Goal: Find specific page/section

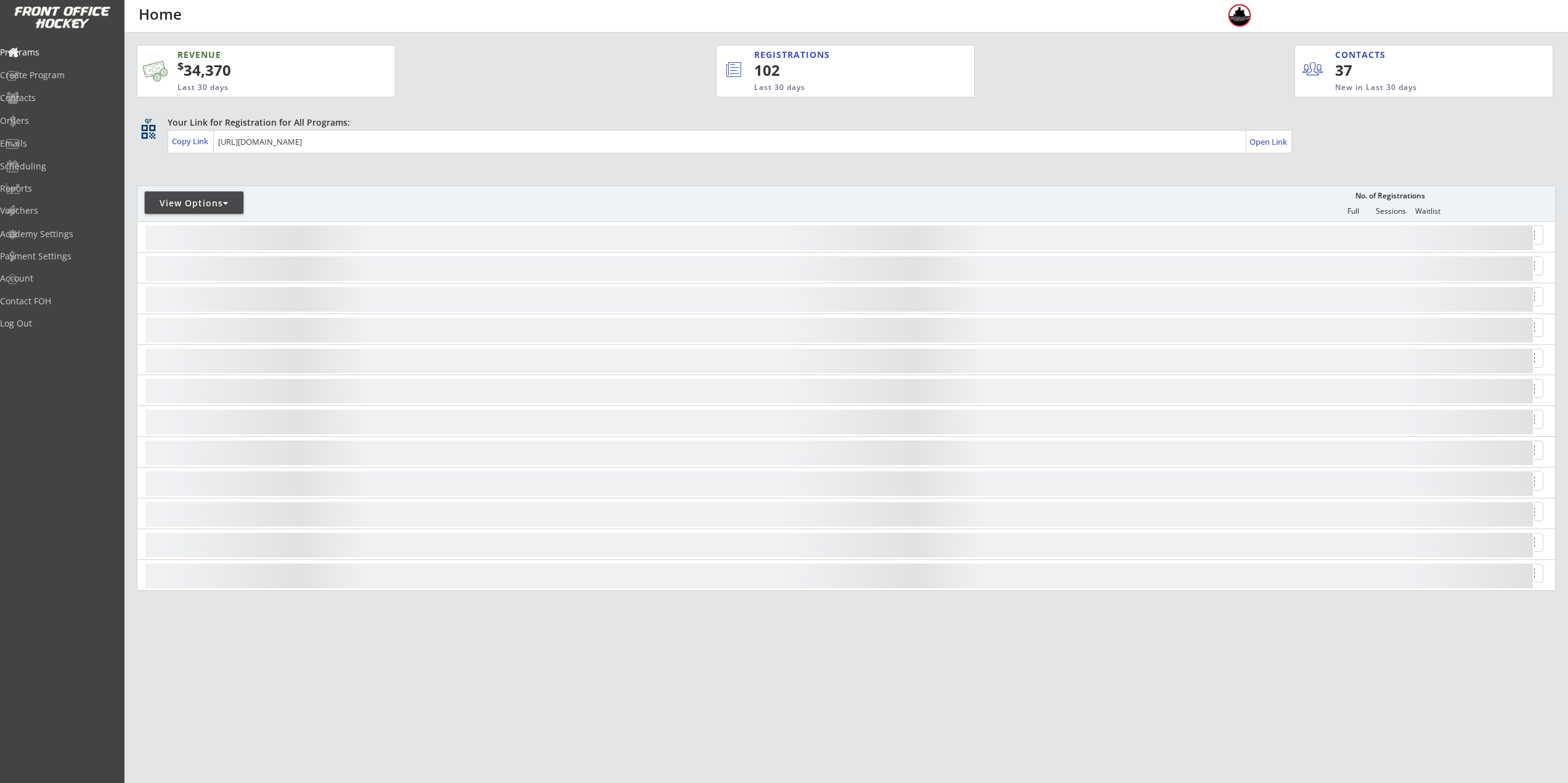
click at [172, 208] on div "View Options" at bounding box center [194, 204] width 98 height 12
select select ""Upcoming Programs""
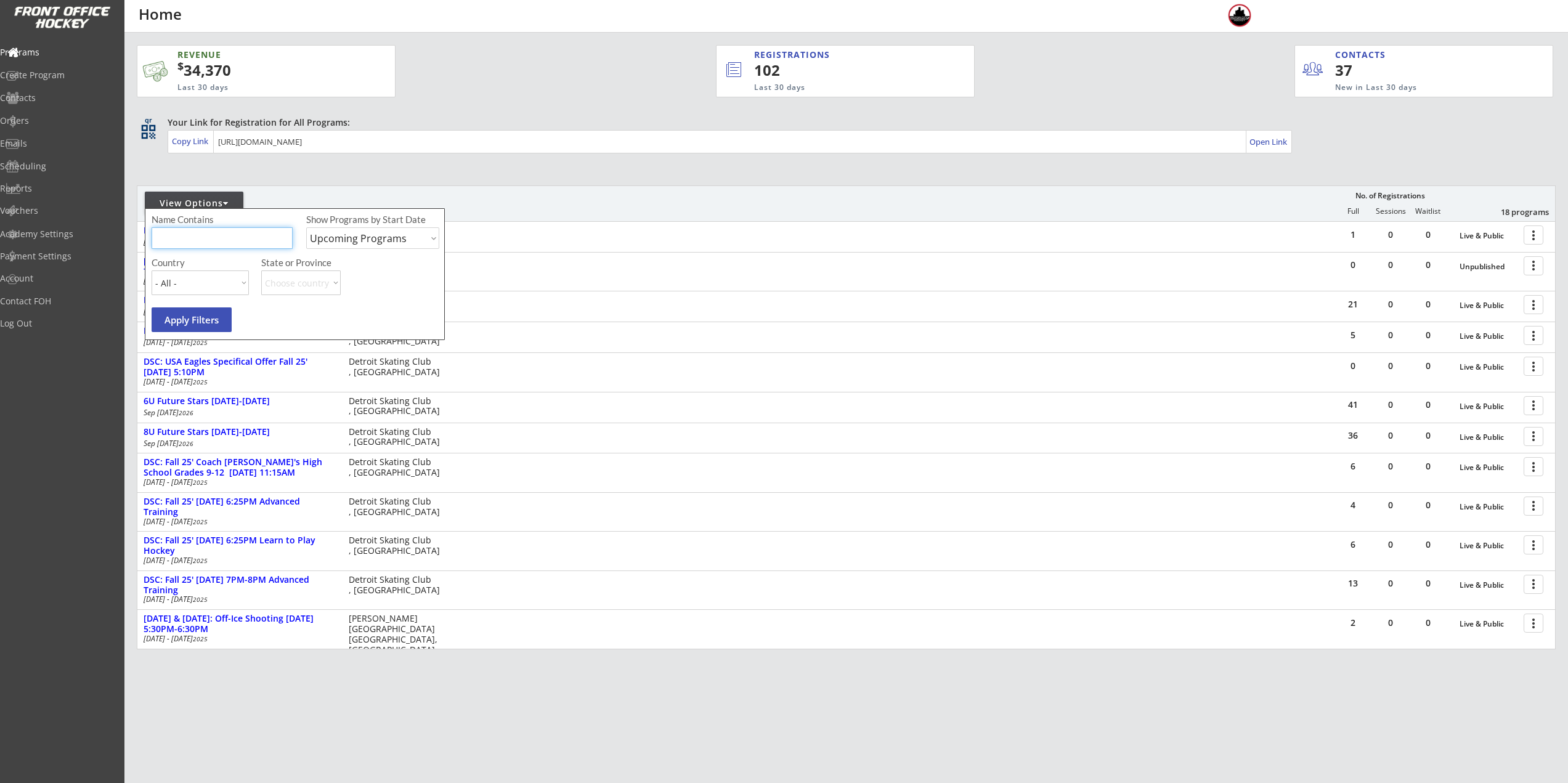
click at [184, 233] on input "input" at bounding box center [222, 238] width 141 height 22
type input "walk"
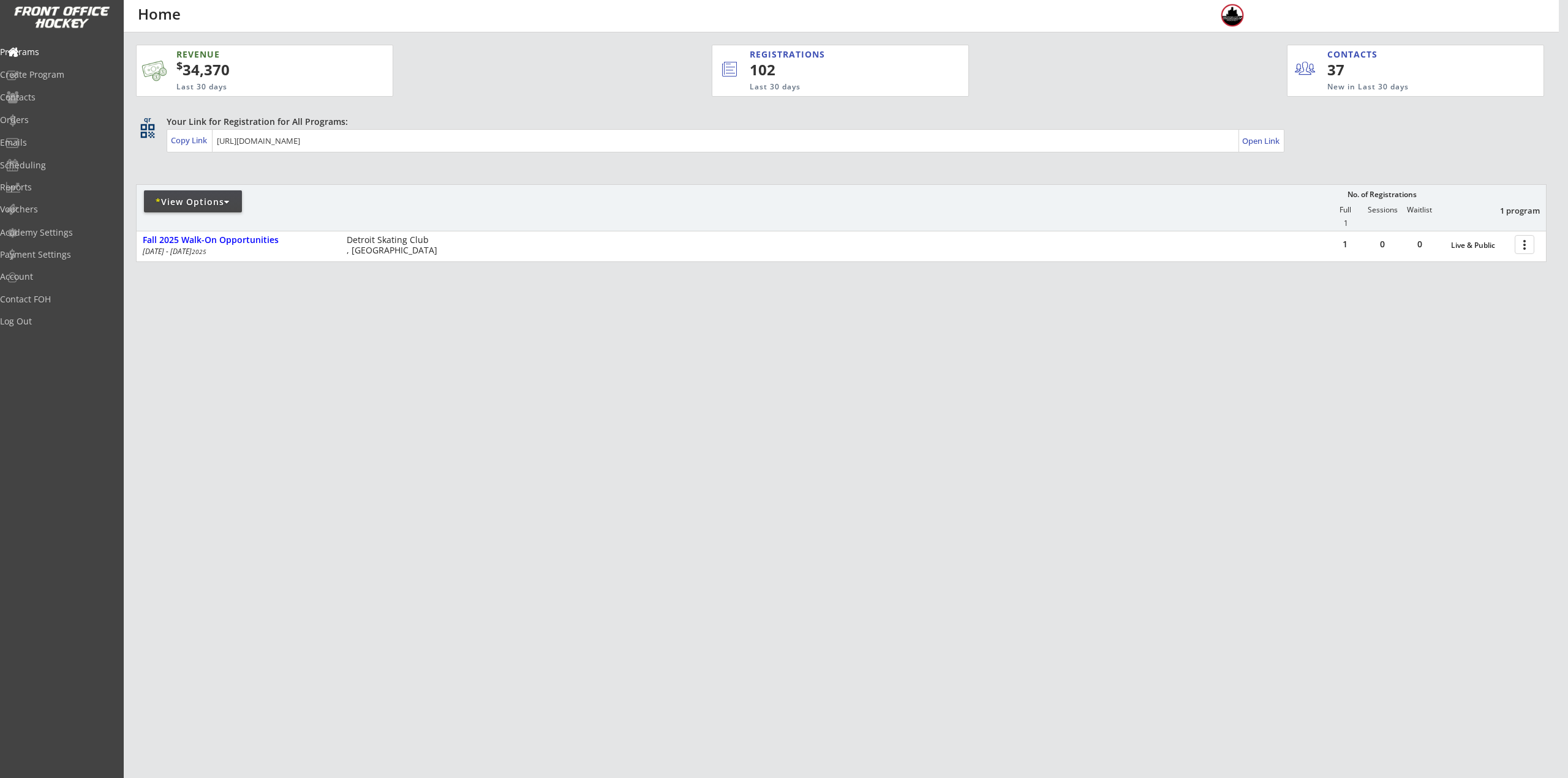
click at [1542, 676] on div "REVENUE $ 34,370 Last 30 days REGISTRATIONS 102 Last 30 days CONTACTS 37 New in…" at bounding box center [784, 389] width 1568 height 778
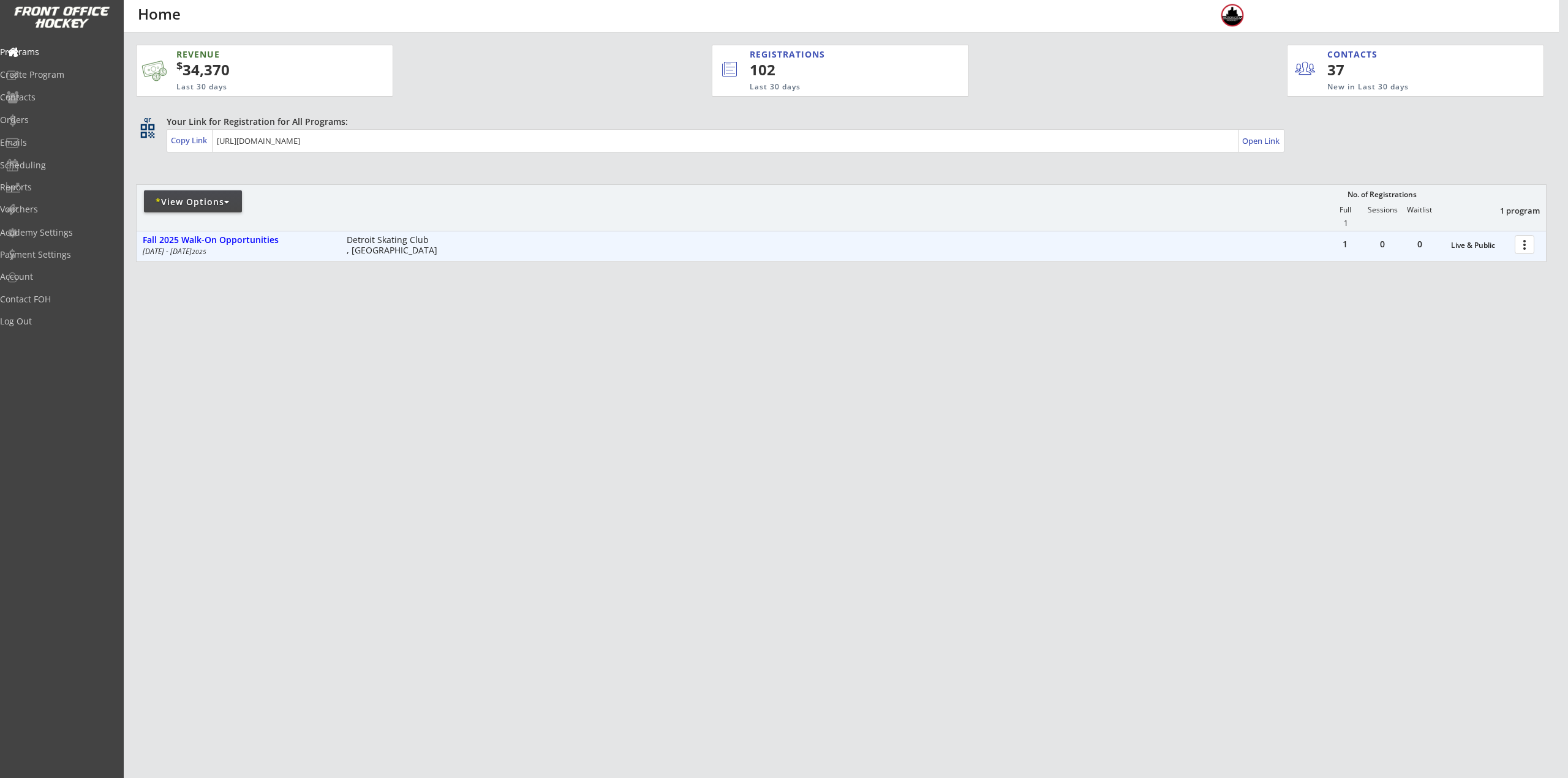
click at [1524, 243] on div at bounding box center [1527, 244] width 22 height 22
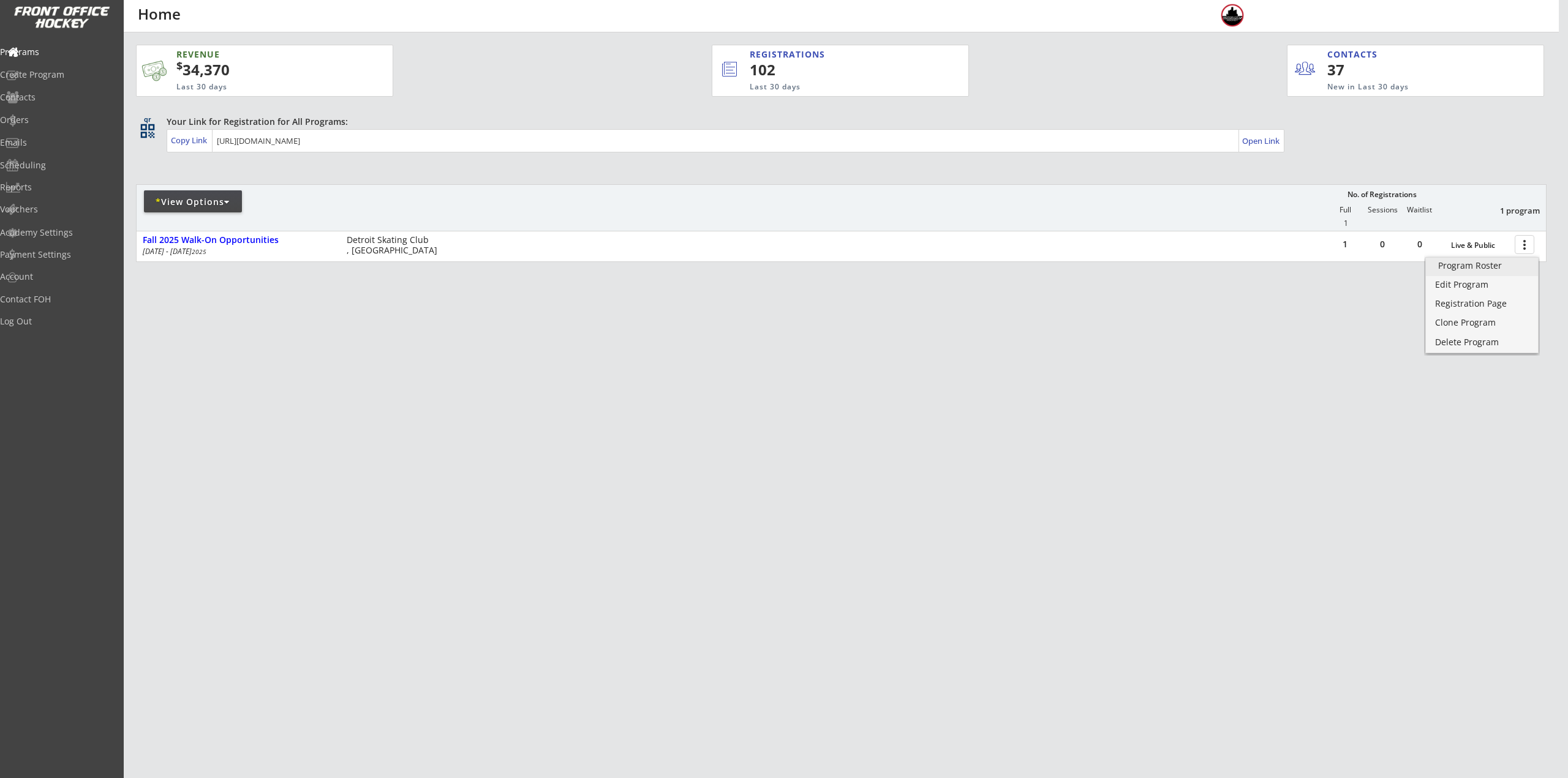
click at [1498, 266] on div "Program Roster" at bounding box center [1482, 265] width 87 height 8
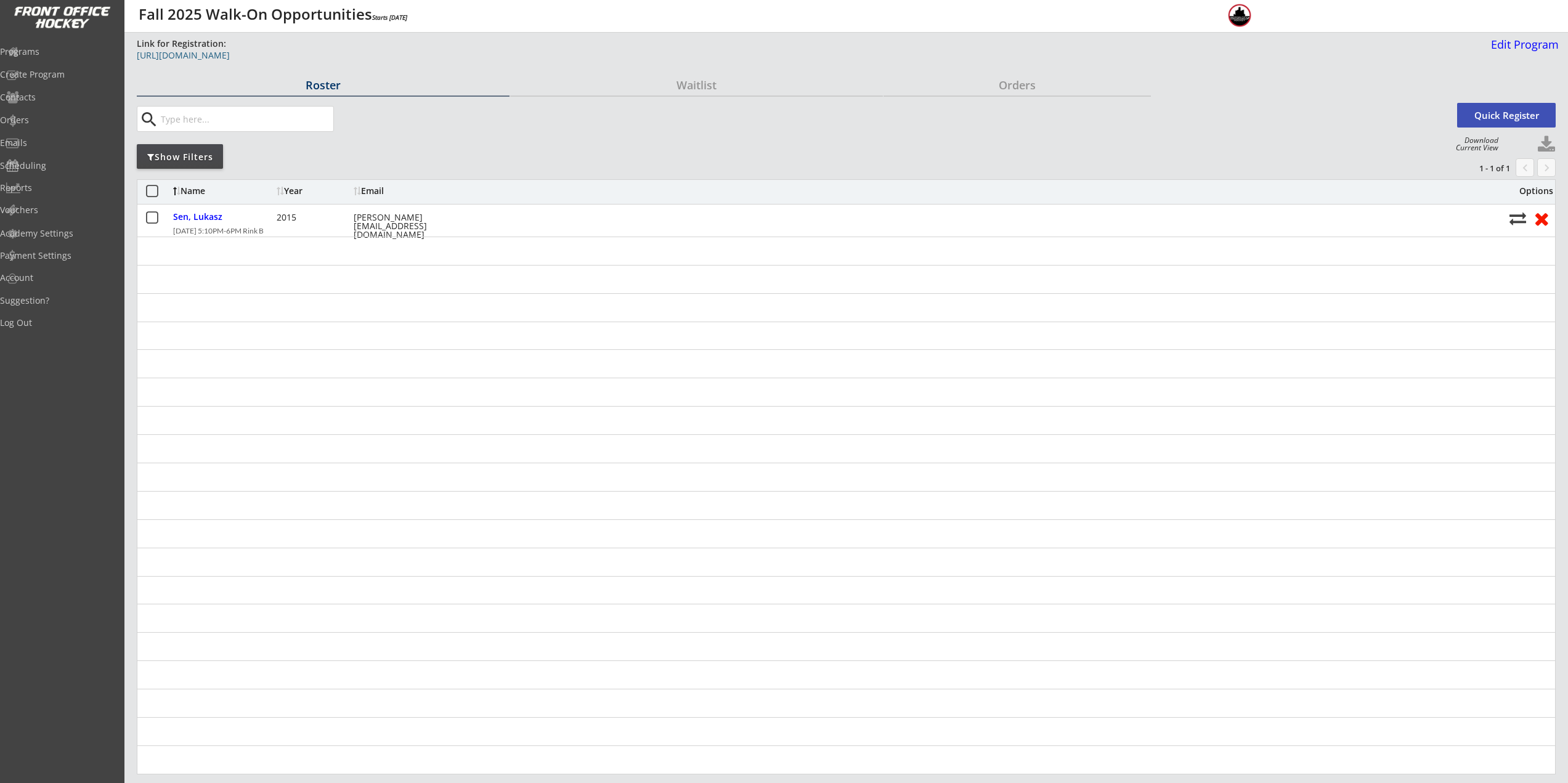
click at [389, 58] on div "https://frontofficehockey.com/mch-program/1756485381243x967191487966347300" at bounding box center [447, 55] width 621 height 8
